Goal: Information Seeking & Learning: Learn about a topic

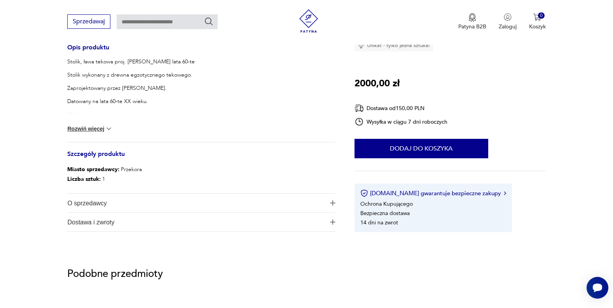
scroll to position [360, 0]
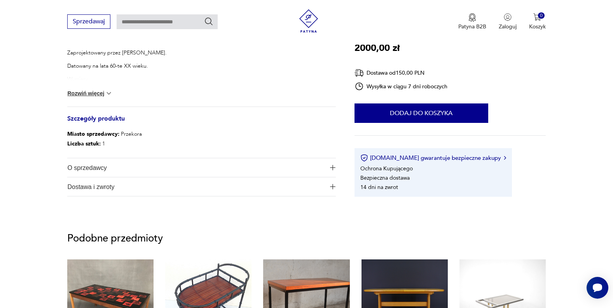
click at [115, 95] on div "Stolik, ława tekowa proj. [PERSON_NAME] lata 60-te Stolik wykonany z drewna egz…" at bounding box center [201, 65] width 268 height 84
click at [109, 94] on img at bounding box center [109, 93] width 8 height 8
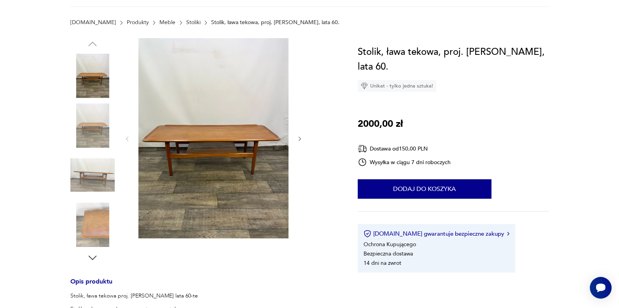
scroll to position [0, 0]
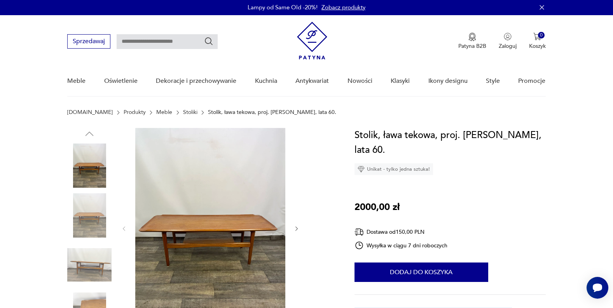
click at [232, 239] on img at bounding box center [210, 228] width 150 height 200
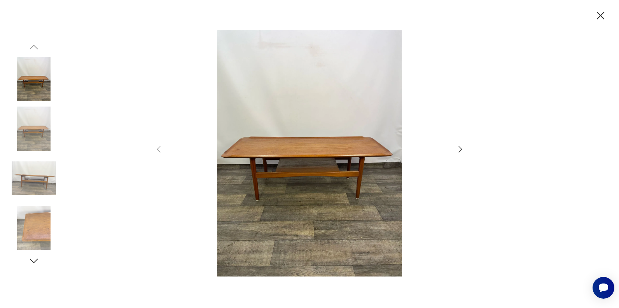
click at [458, 145] on icon "button" at bounding box center [460, 149] width 9 height 9
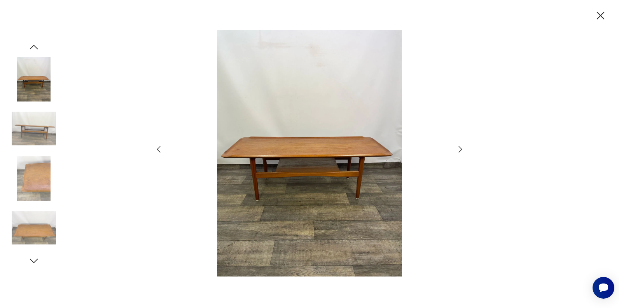
click at [458, 145] on icon "button" at bounding box center [460, 149] width 9 height 9
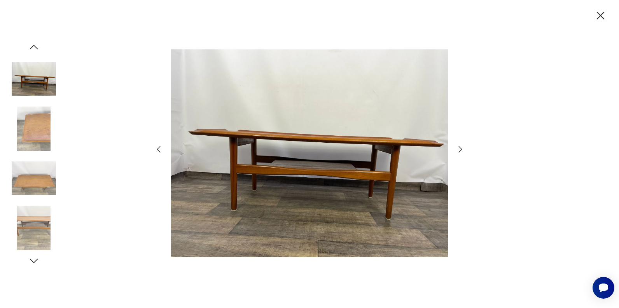
click at [458, 145] on icon "button" at bounding box center [460, 149] width 9 height 9
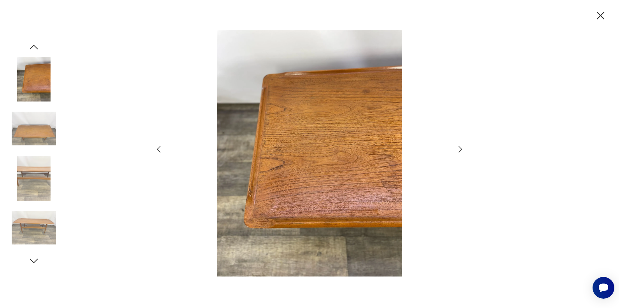
click at [458, 145] on icon "button" at bounding box center [460, 149] width 9 height 9
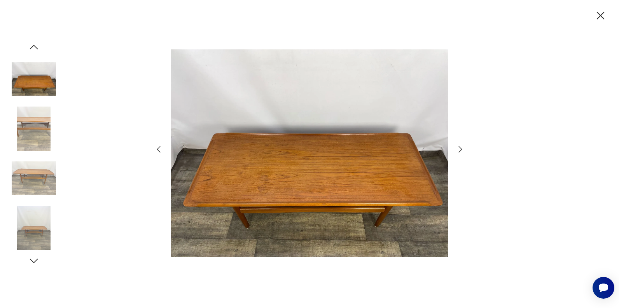
click at [458, 145] on icon "button" at bounding box center [460, 149] width 9 height 9
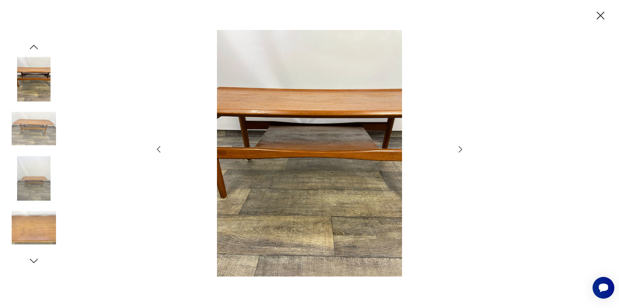
click at [458, 145] on icon "button" at bounding box center [460, 149] width 9 height 9
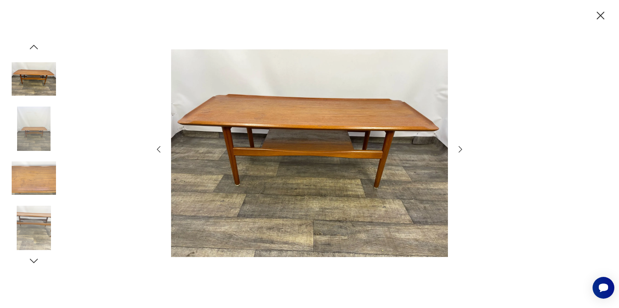
click at [458, 145] on icon "button" at bounding box center [460, 149] width 9 height 9
